Goal: Information Seeking & Learning: Check status

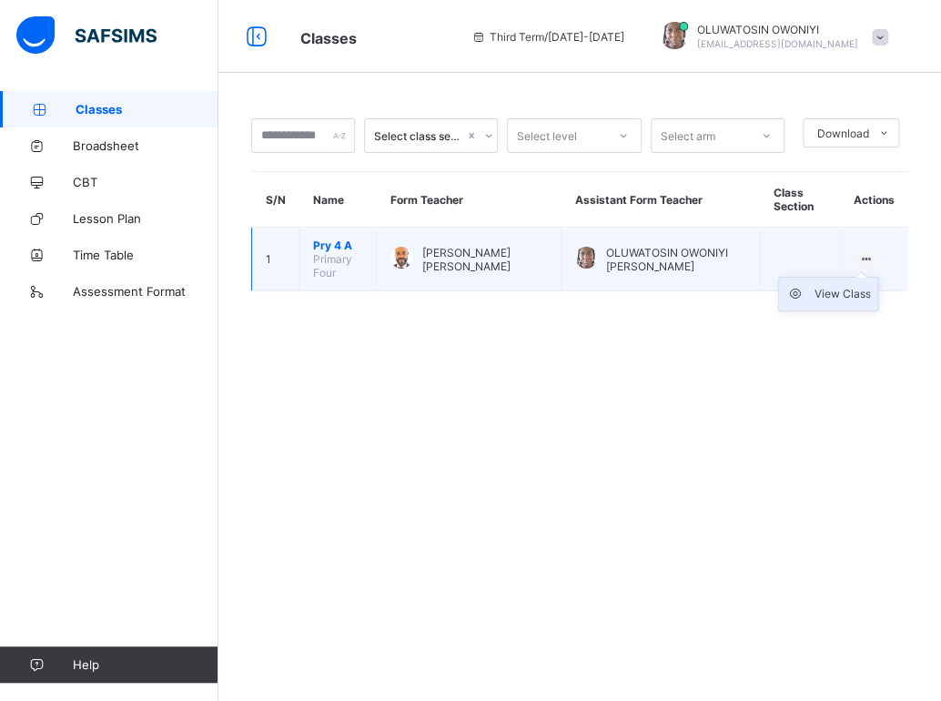
click at [834, 290] on div "View Class" at bounding box center [841, 294] width 56 height 18
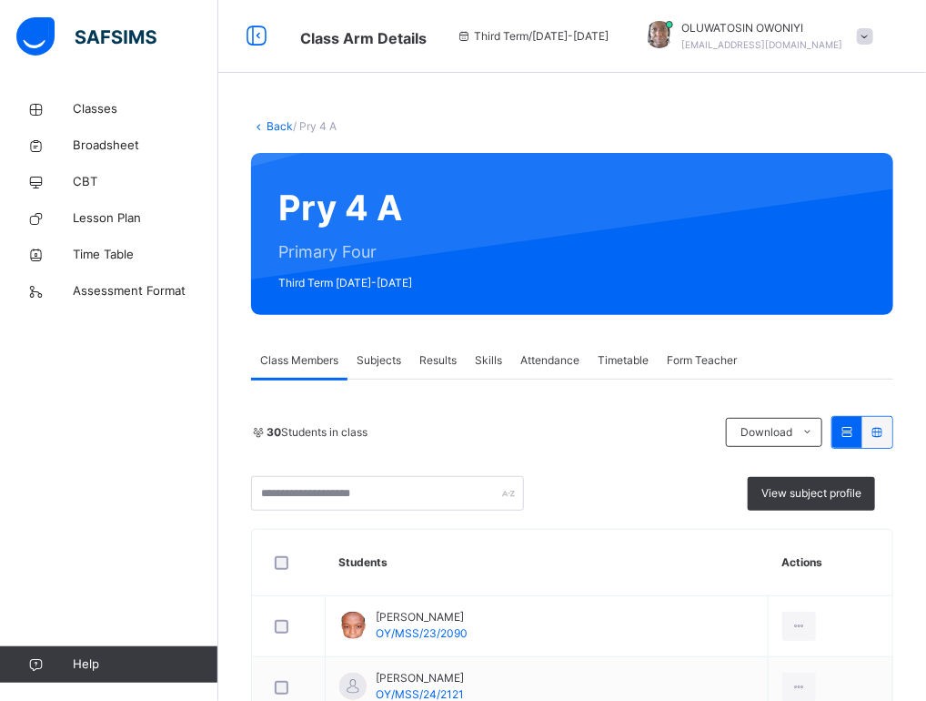
click at [437, 357] on span "Results" at bounding box center [437, 360] width 37 height 16
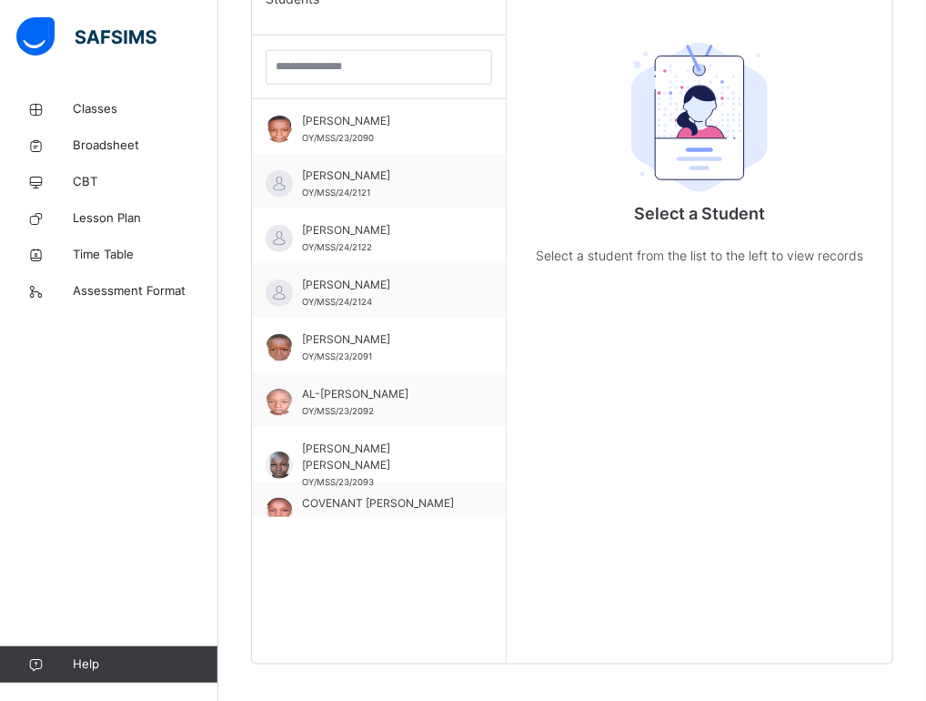
scroll to position [590, 0]
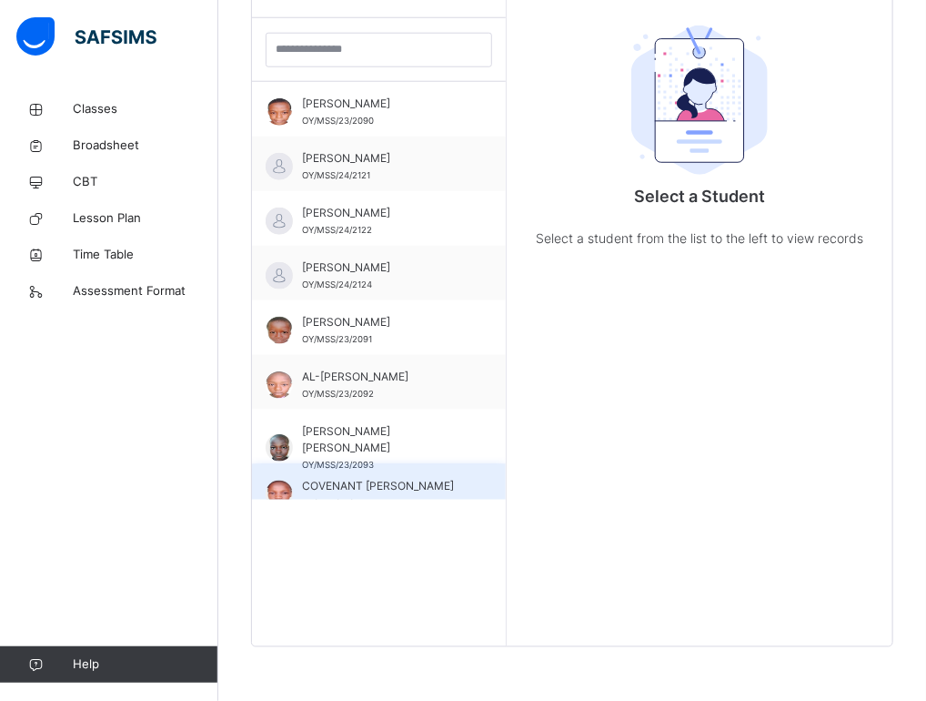
click at [395, 479] on span "COVENANT [PERSON_NAME]" at bounding box center [383, 486] width 163 height 16
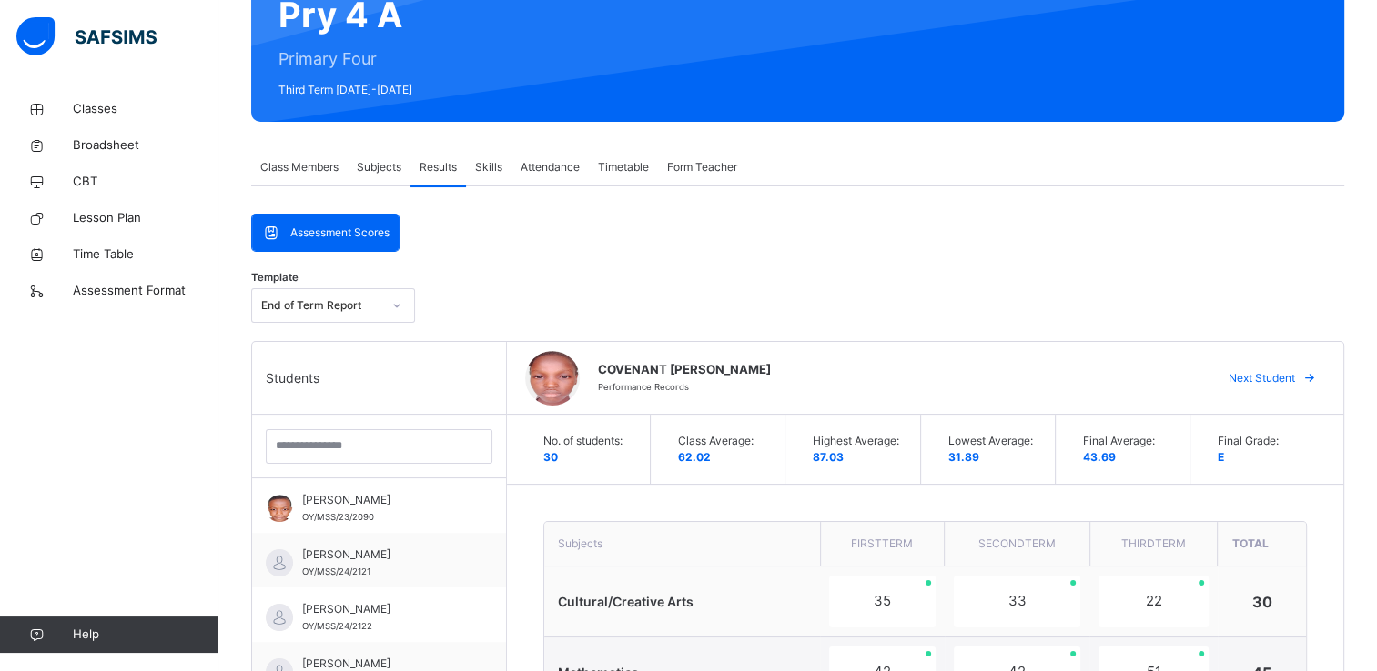
scroll to position [203, 0]
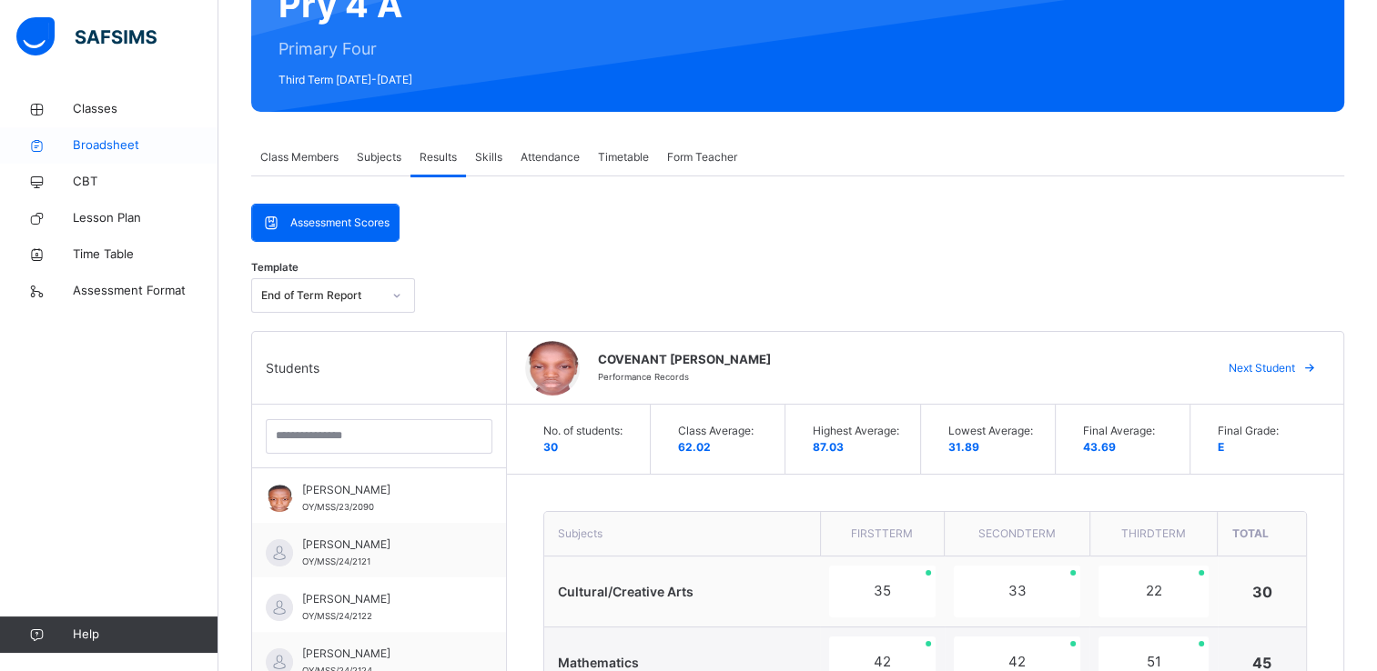
click at [107, 139] on span "Broadsheet" at bounding box center [146, 145] width 146 height 18
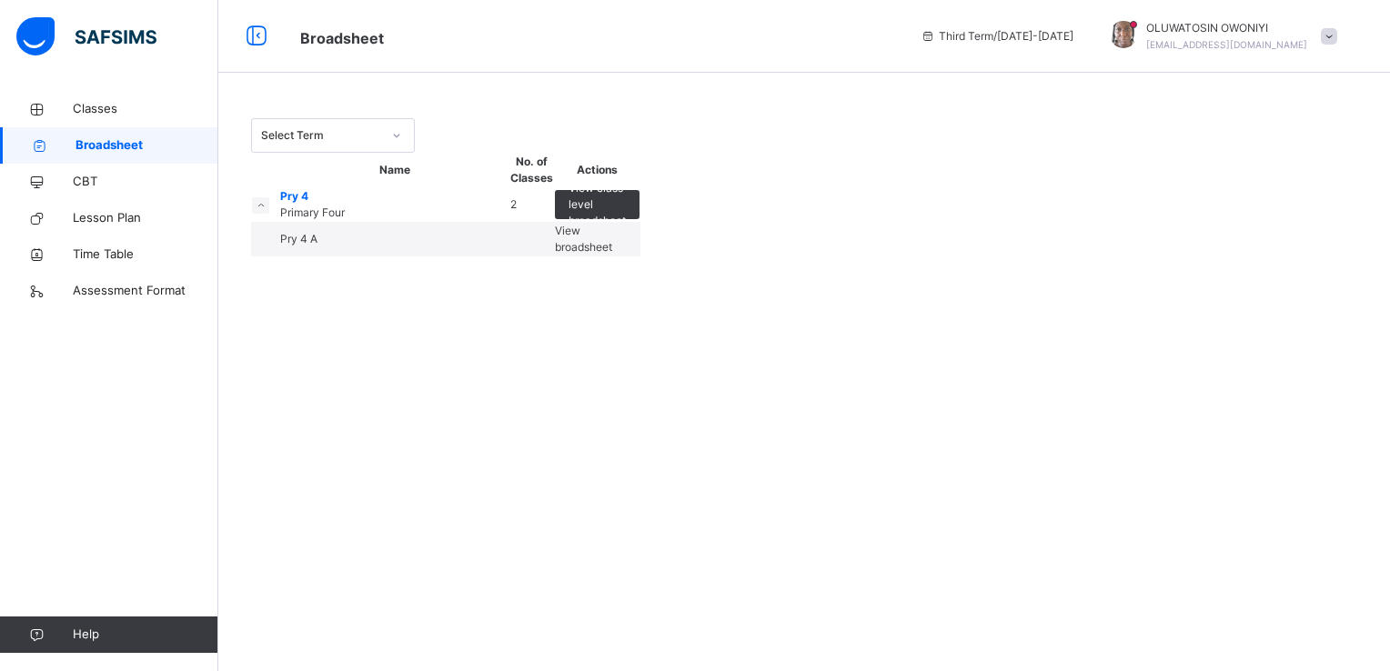
click at [640, 256] on div "View broadsheet" at bounding box center [597, 239] width 85 height 33
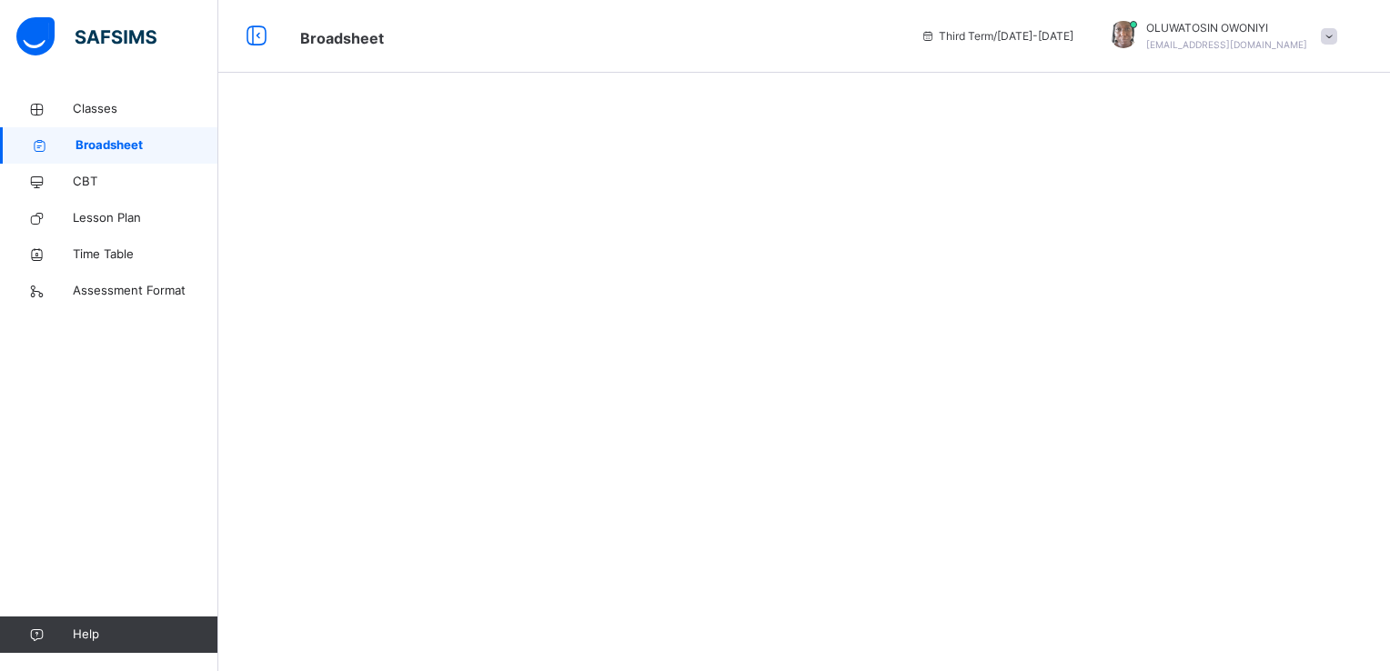
click at [123, 142] on span "Broadsheet" at bounding box center [147, 145] width 143 height 18
click at [91, 112] on span "Classes" at bounding box center [146, 109] width 146 height 18
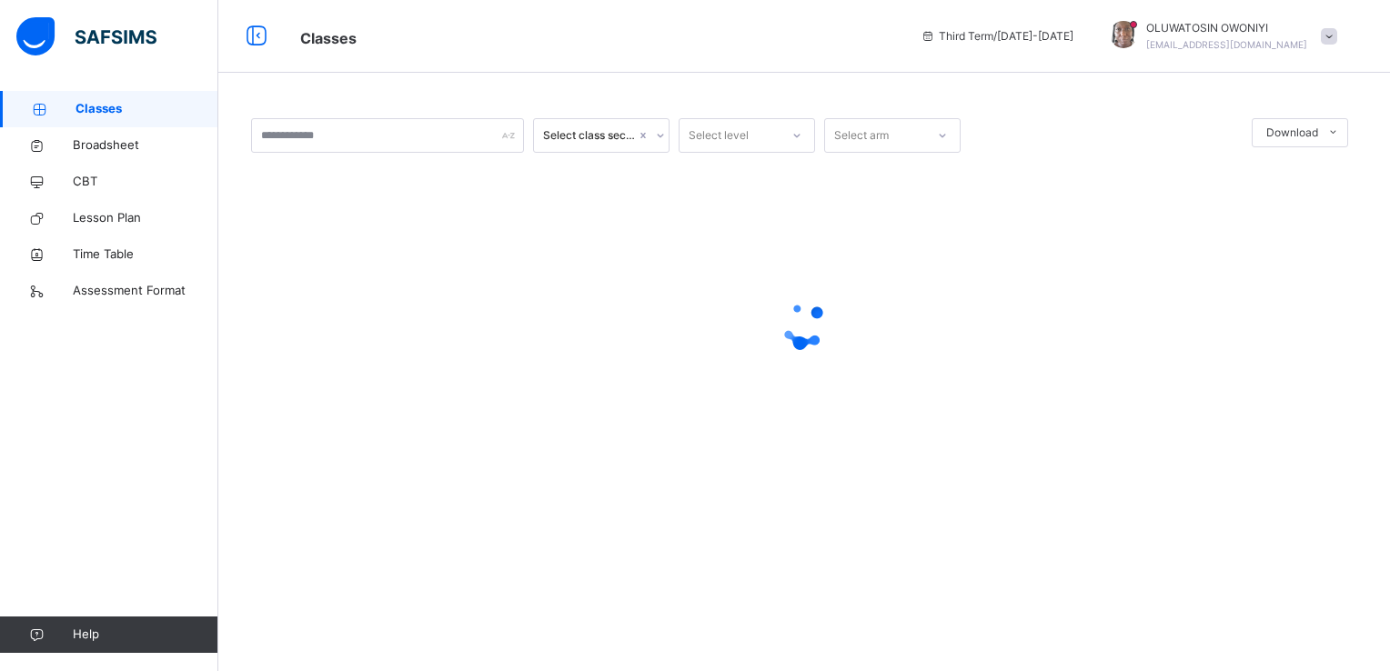
click at [91, 112] on span "Classes" at bounding box center [147, 109] width 143 height 18
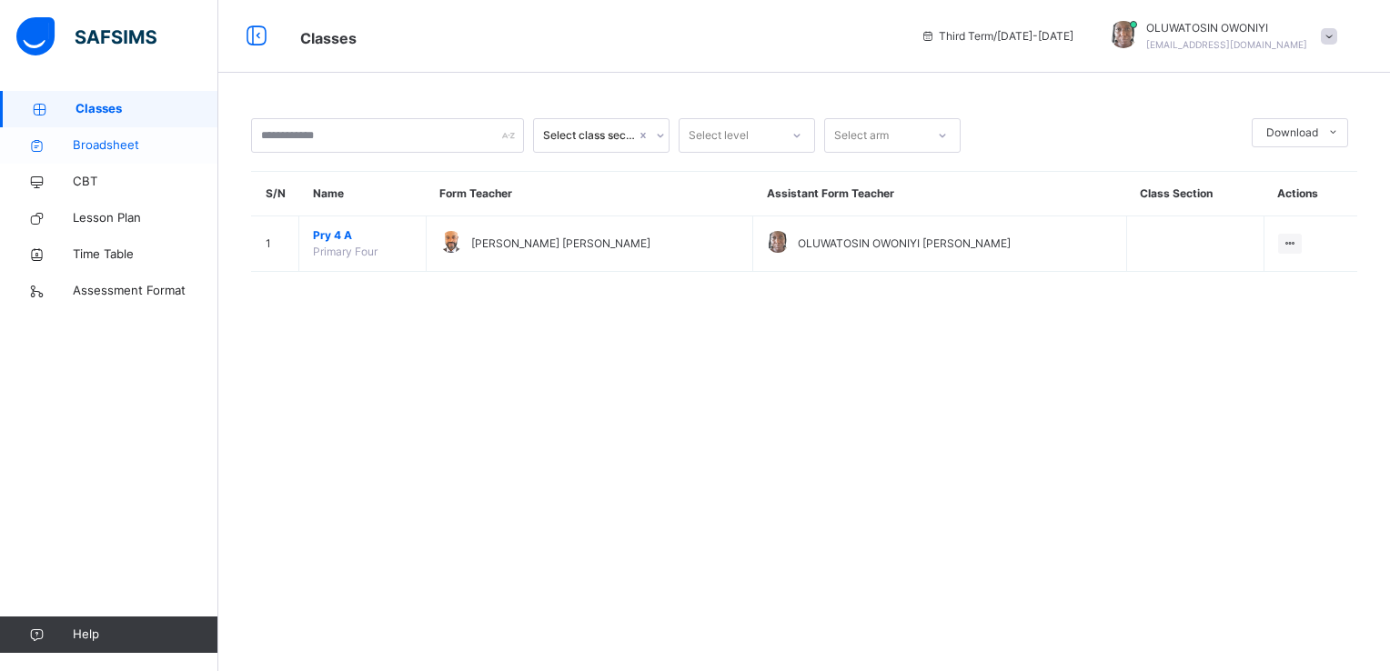
click at [109, 141] on span "Broadsheet" at bounding box center [146, 145] width 146 height 18
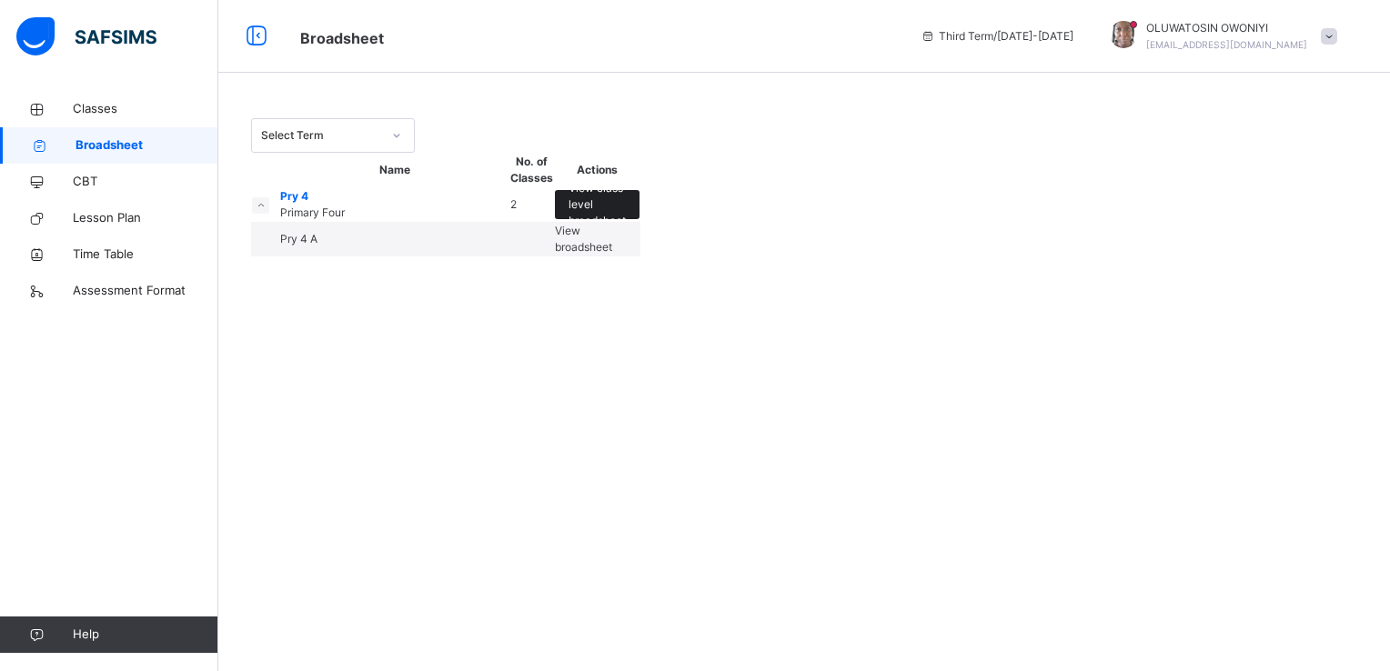
click at [626, 229] on span "View class level broadsheet" at bounding box center [597, 204] width 57 height 49
